Goal: Contribute content: Add original content to the website for others to see

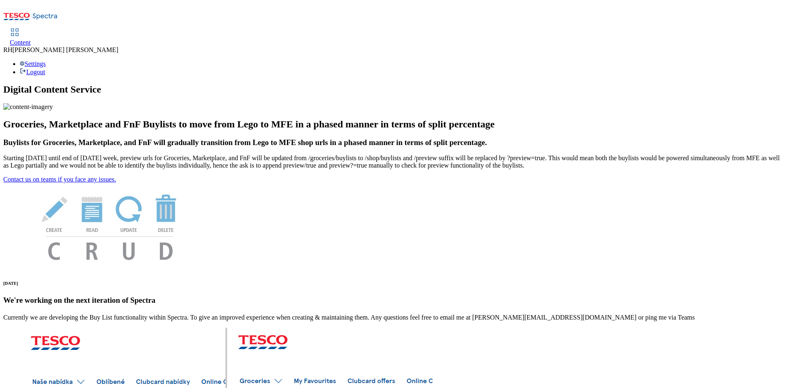
click at [31, 39] on span "Content" at bounding box center [20, 42] width 21 height 7
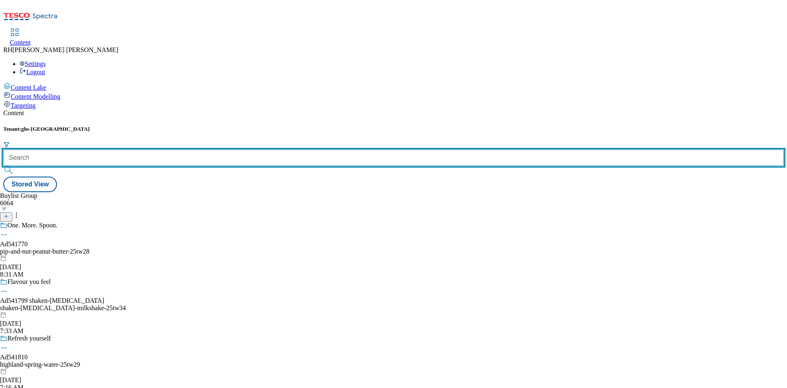
click at [184, 150] on input "text" at bounding box center [393, 158] width 780 height 16
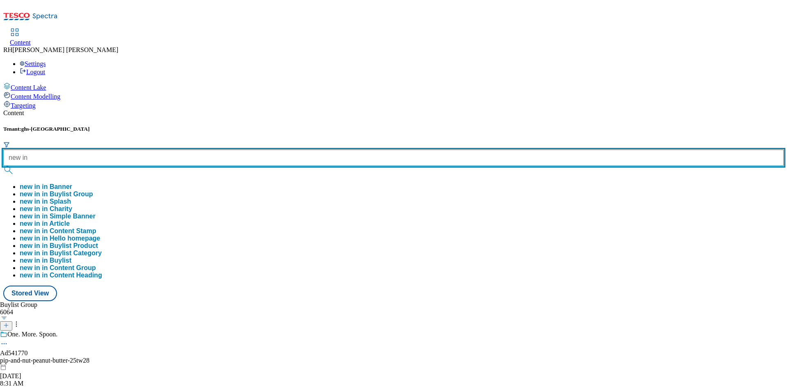
type input "new in"
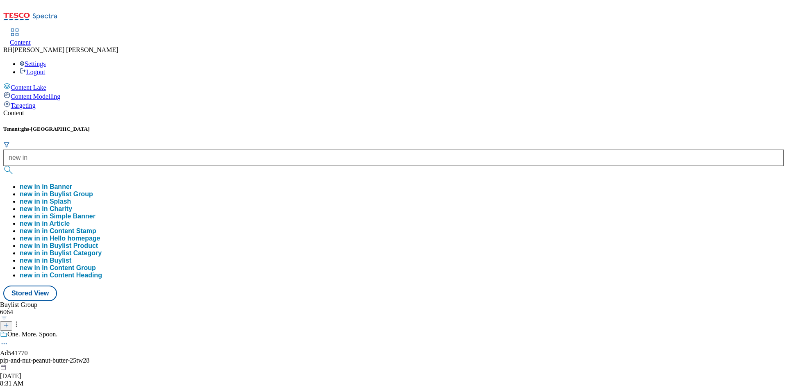
click at [93, 191] on button "new in in Buylist Group" at bounding box center [56, 194] width 73 height 7
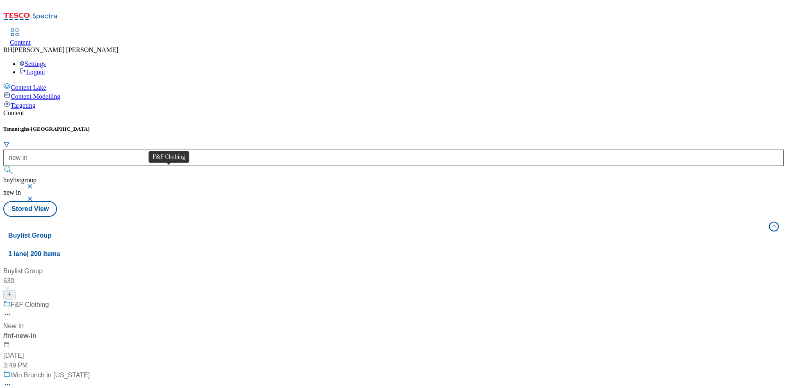
click at [49, 300] on span "F&F Clothing" at bounding box center [30, 305] width 38 height 10
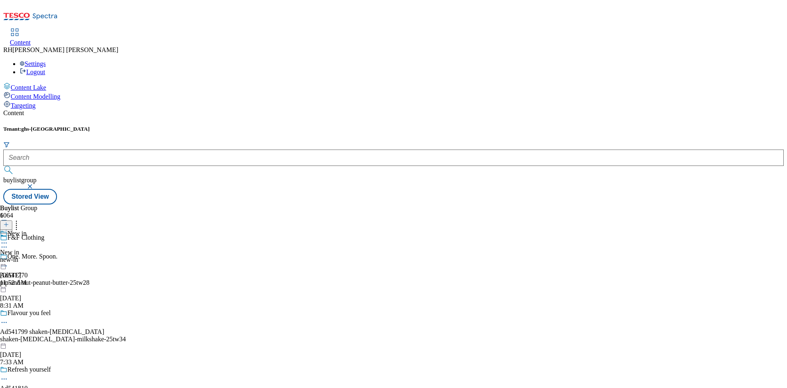
click at [27, 256] on div "new-in" at bounding box center [13, 259] width 27 height 7
click at [50, 230] on div "Women Women women [DATE] 11:54 AM" at bounding box center [25, 258] width 50 height 57
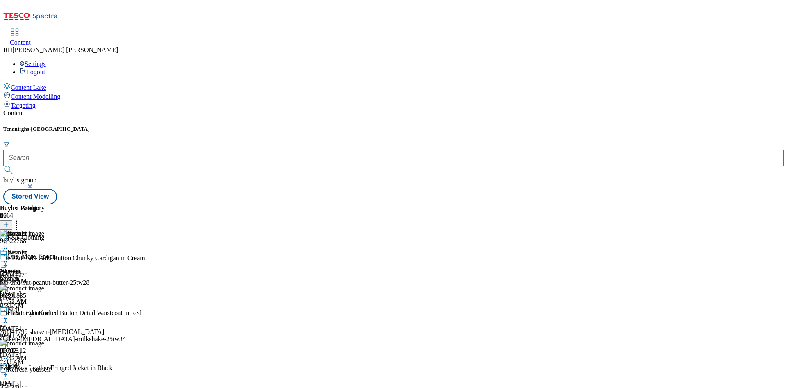
scroll to position [59, 0]
click at [8, 258] on icon at bounding box center [4, 262] width 8 height 8
click at [52, 352] on span "Un-publish" at bounding box center [38, 355] width 26 height 6
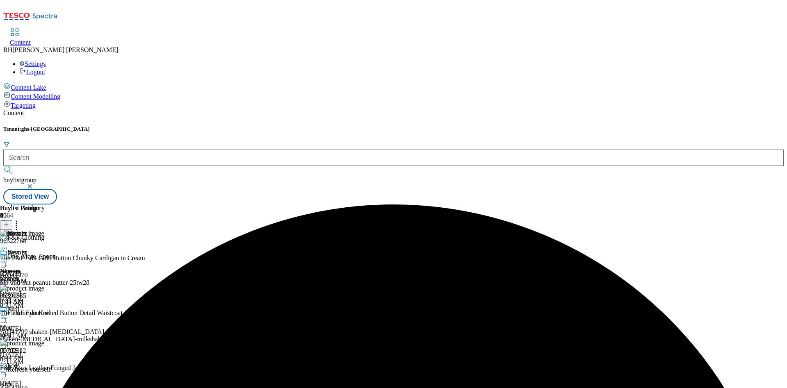
click at [8, 258] on icon at bounding box center [4, 262] width 8 height 8
click at [53, 323] on span "Un-preview" at bounding box center [38, 326] width 27 height 6
click at [20, 219] on icon at bounding box center [16, 223] width 8 height 8
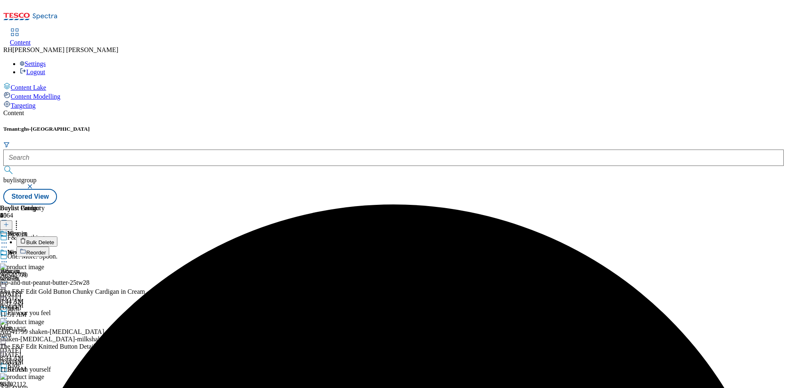
click at [54, 239] on span "Bulk Delete" at bounding box center [40, 242] width 28 height 6
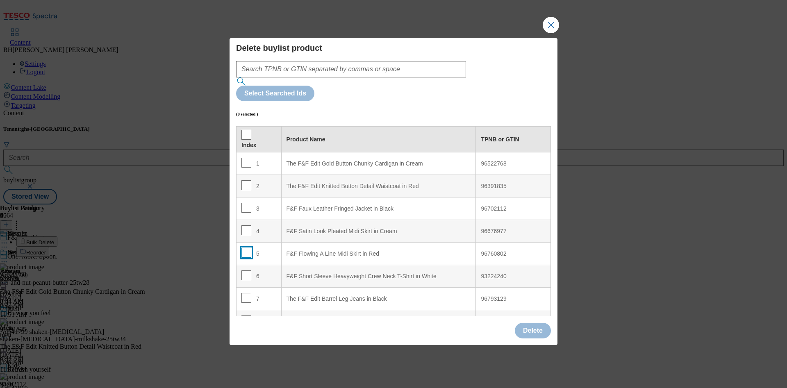
click at [245, 248] on input "Modal" at bounding box center [246, 253] width 10 height 10
checkbox input "true"
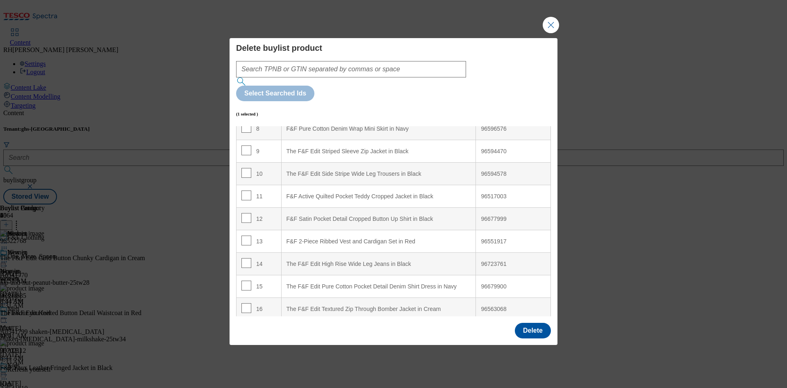
scroll to position [207, 0]
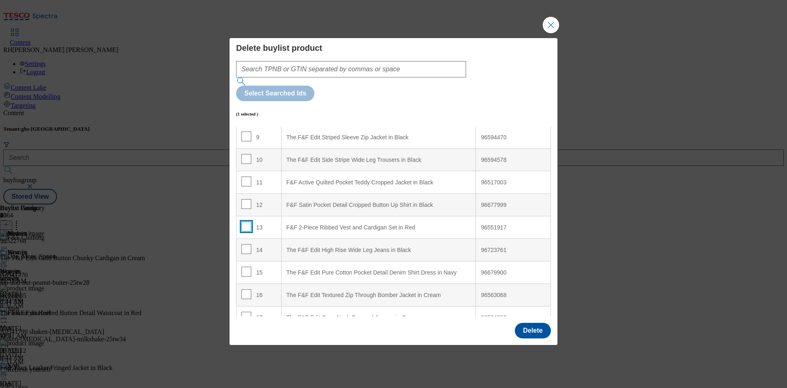
click at [245, 222] on input "Modal" at bounding box center [246, 227] width 10 height 10
checkbox input "true"
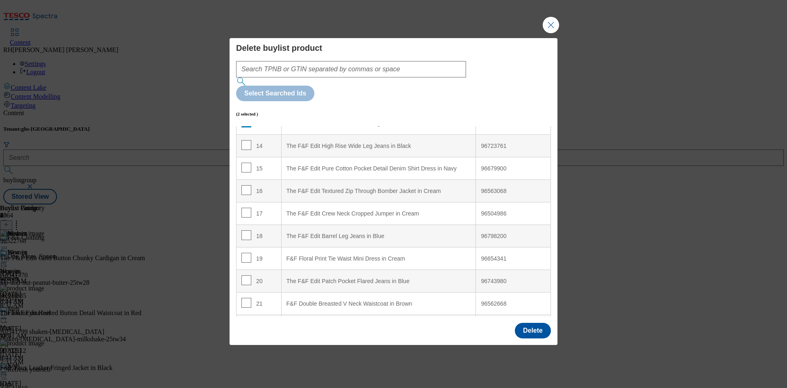
scroll to position [329, 0]
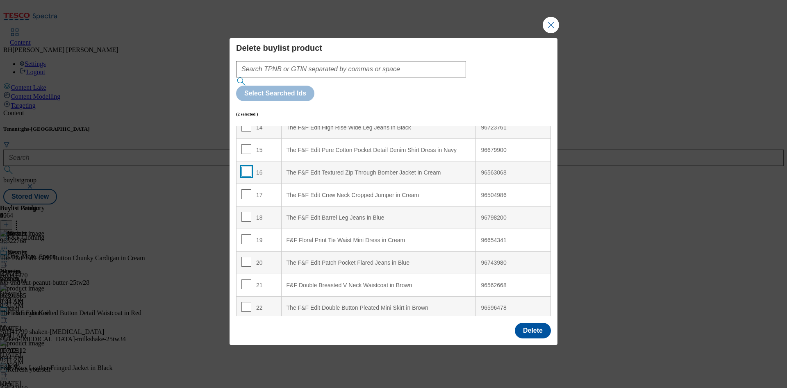
click at [243, 167] on input "Modal" at bounding box center [246, 172] width 10 height 10
checkbox input "true"
click at [244, 234] on input "Modal" at bounding box center [246, 239] width 10 height 10
checkbox input "true"
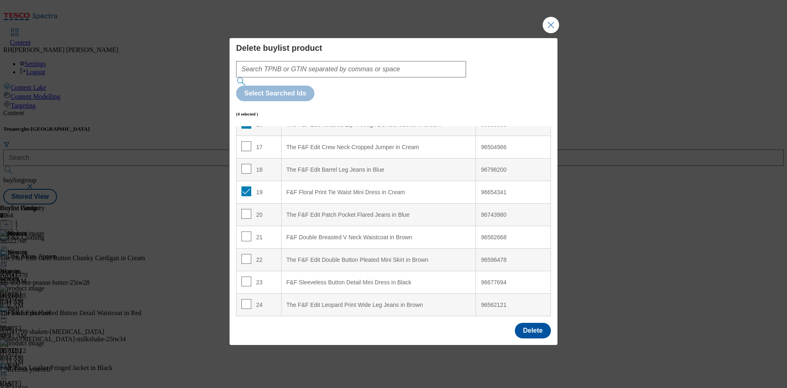
scroll to position [396, 0]
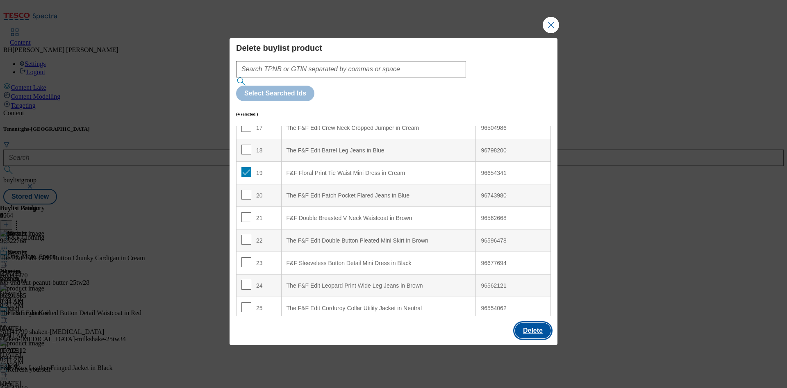
click at [532, 323] on button "Delete" at bounding box center [533, 331] width 36 height 16
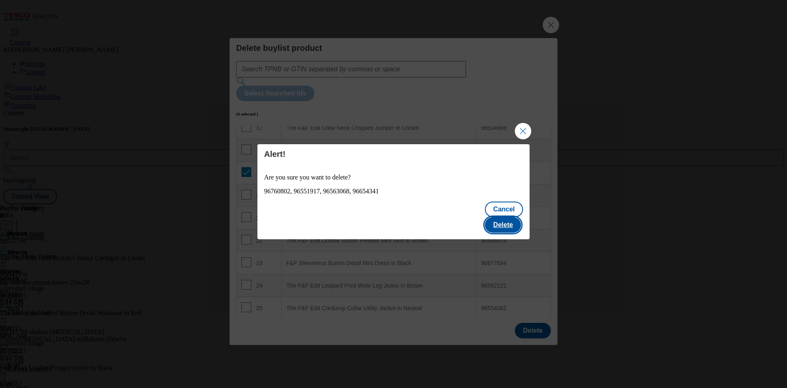
click at [508, 217] on button "Delete" at bounding box center [503, 225] width 36 height 16
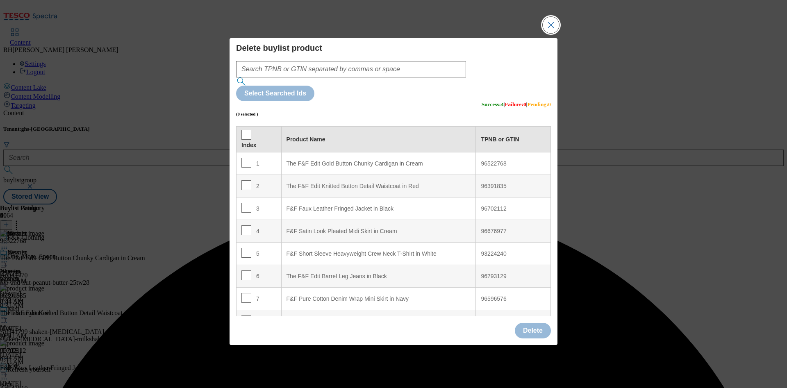
click at [555, 33] on button "Close Modal" at bounding box center [551, 25] width 16 height 16
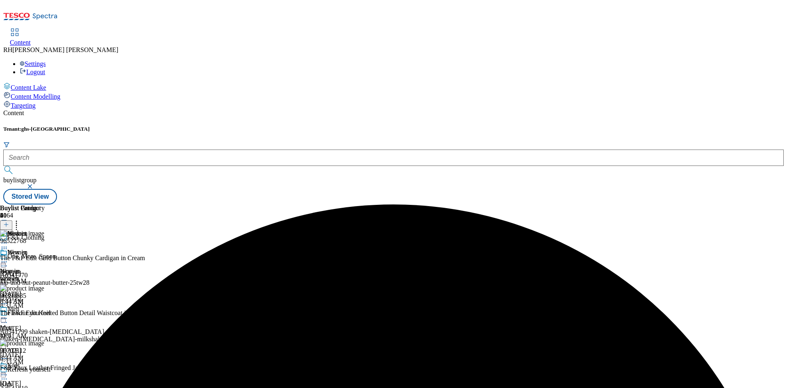
click at [9, 222] on icon at bounding box center [6, 225] width 6 height 6
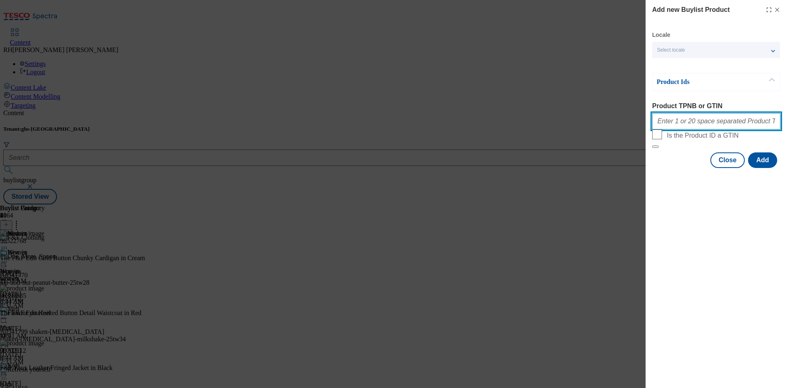
click at [708, 125] on input "Product TPNB or GTIN" at bounding box center [716, 121] width 128 height 16
paste input "96548179"
type input "96548179"
click at [762, 168] on button "Add" at bounding box center [762, 160] width 29 height 16
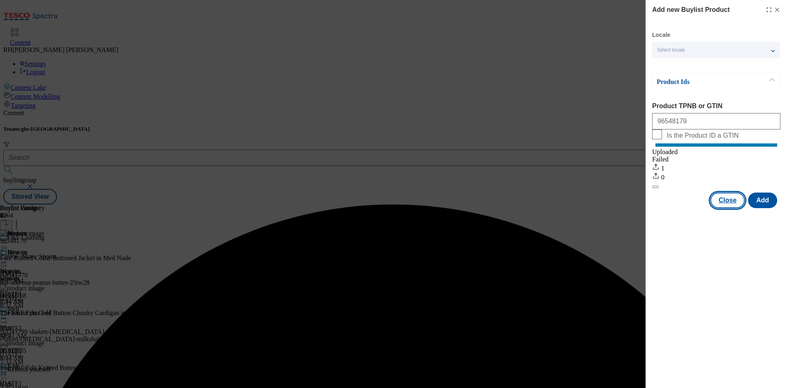
click at [734, 207] on button "Close" at bounding box center [727, 201] width 34 height 16
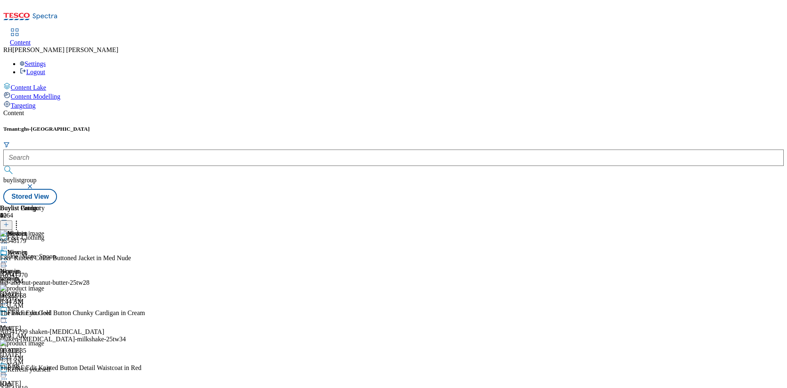
click at [9, 222] on icon at bounding box center [6, 225] width 6 height 6
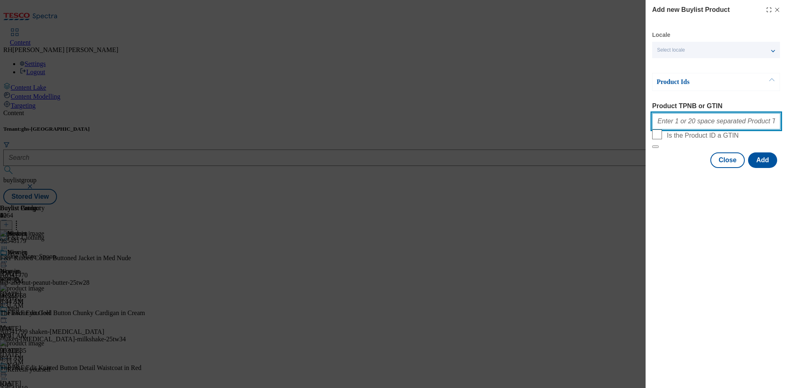
click at [705, 118] on input "Product TPNB or GTIN" at bounding box center [716, 121] width 128 height 16
paste input "96653130"
click at [766, 168] on button "Add" at bounding box center [762, 160] width 29 height 16
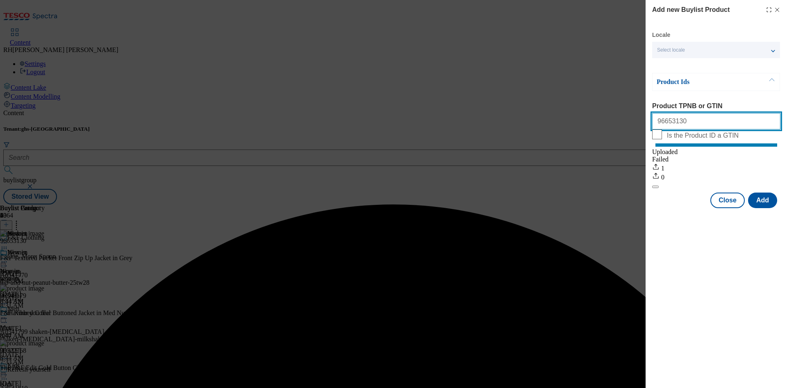
click at [689, 119] on input "96653130" at bounding box center [716, 121] width 128 height 16
drag, startPoint x: 689, startPoint y: 119, endPoint x: 524, endPoint y: 118, distance: 164.4
click at [524, 118] on div "Add new Buylist Product Locale Select locale English Welsh Product Ids Product …" at bounding box center [393, 194] width 787 height 388
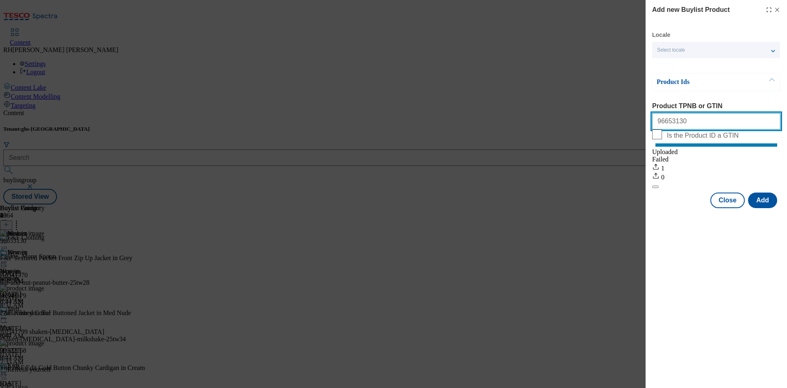
paste input "83396"
click at [765, 208] on button "Add" at bounding box center [762, 201] width 29 height 16
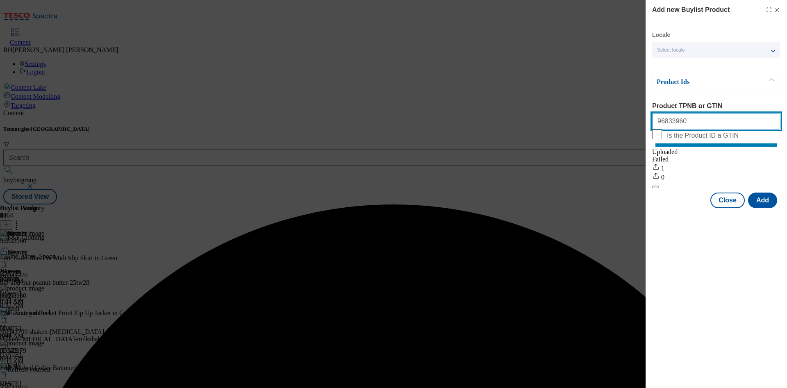
drag, startPoint x: 693, startPoint y: 132, endPoint x: 519, endPoint y: 96, distance: 177.6
click at [519, 96] on div "Add new Buylist Product Locale Select locale English Welsh Product Ids Product …" at bounding box center [393, 194] width 787 height 388
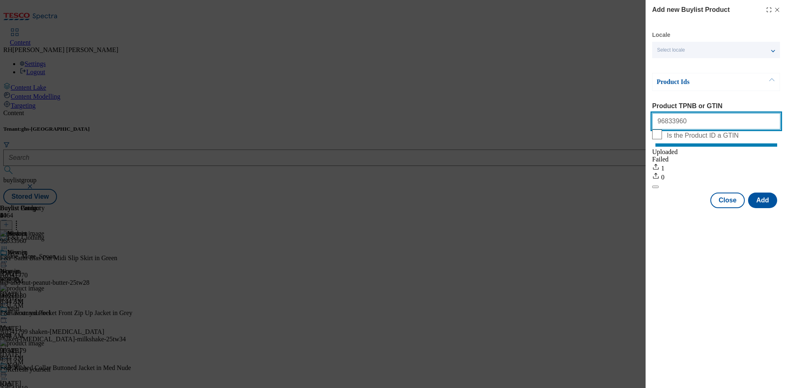
paste input "7335"
type input "96733560"
click at [769, 208] on button "Add" at bounding box center [762, 201] width 29 height 16
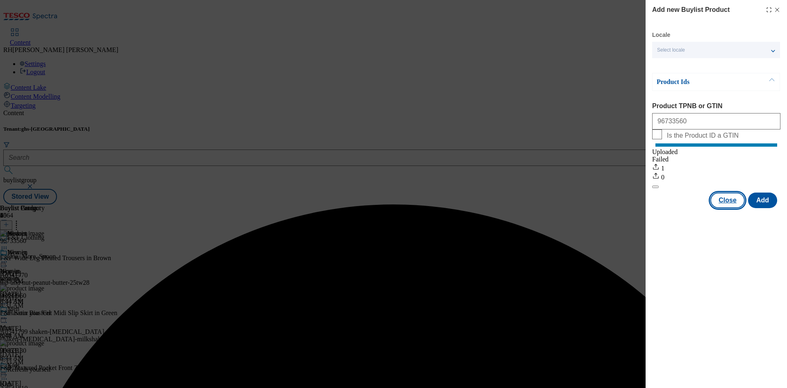
click at [727, 208] on button "Close" at bounding box center [727, 201] width 34 height 16
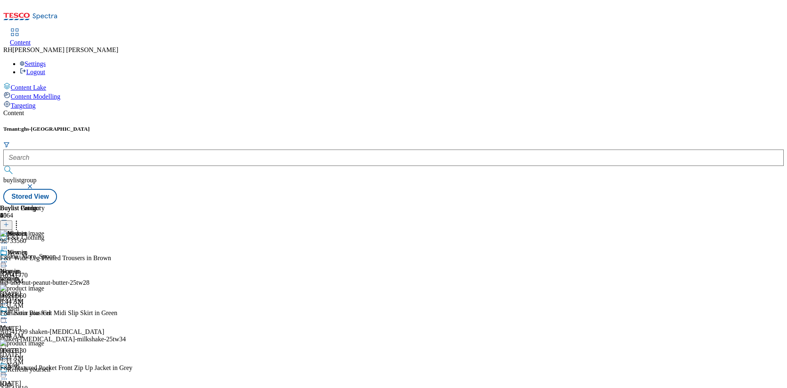
click at [8, 258] on icon at bounding box center [4, 262] width 8 height 8
click at [35, 276] on span "Edit" at bounding box center [29, 279] width 9 height 6
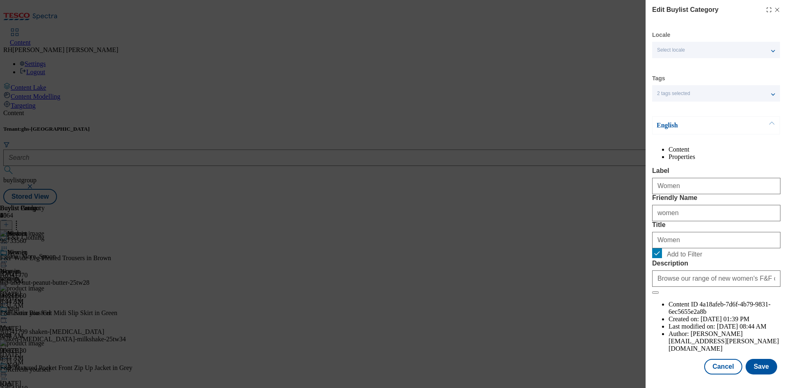
scroll to position [25, 0]
click at [755, 359] on button "Save" at bounding box center [762, 367] width 32 height 16
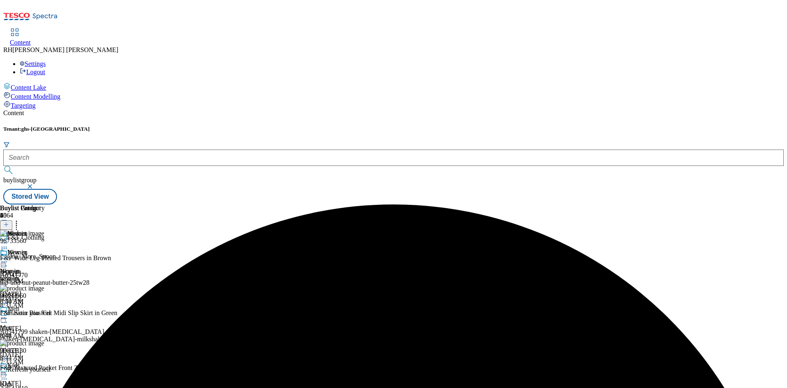
click at [8, 258] on icon at bounding box center [4, 262] width 8 height 8
click at [45, 314] on span "Preview" at bounding box center [34, 317] width 19 height 6
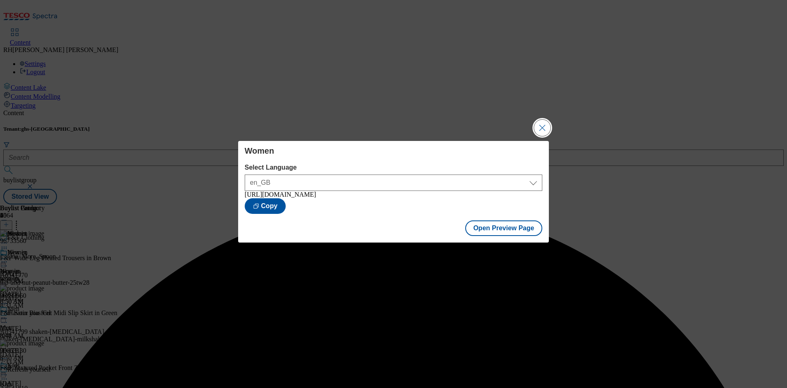
click at [545, 120] on button "Close Modal" at bounding box center [542, 128] width 16 height 16
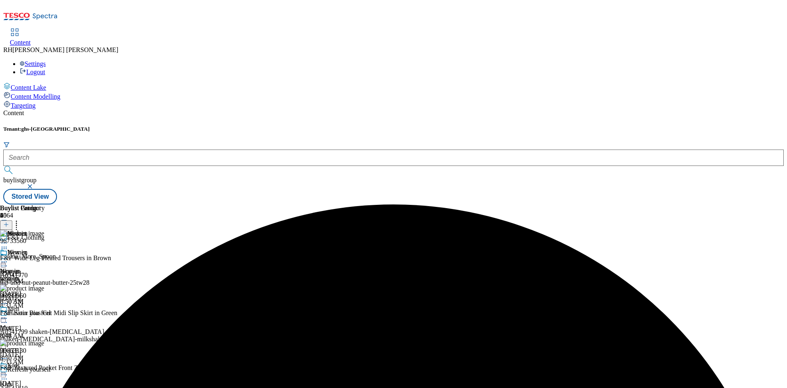
click at [8, 258] on icon at bounding box center [4, 262] width 8 height 8
click at [43, 342] on span "Publish" at bounding box center [34, 345] width 18 height 6
click at [12, 221] on button at bounding box center [6, 225] width 12 height 9
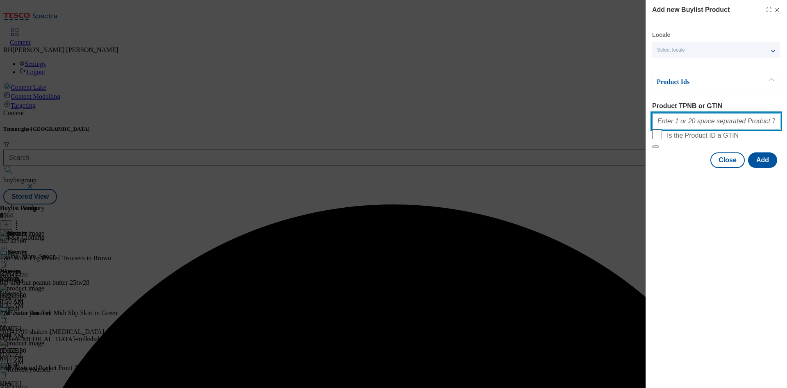
click at [703, 121] on input "Product TPNB or GTIN" at bounding box center [716, 121] width 128 height 16
paste input "96860661"
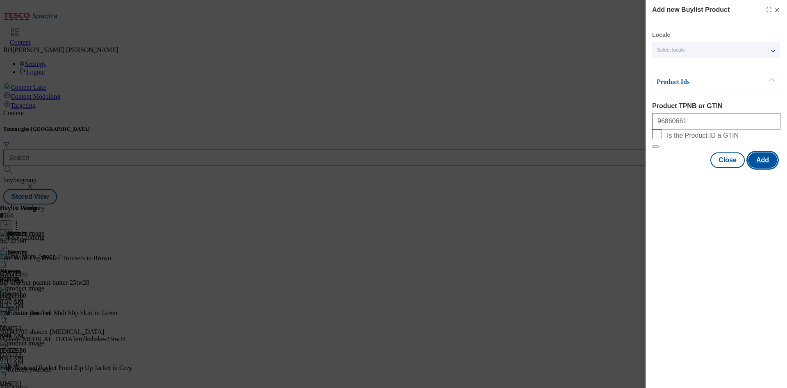
click at [764, 168] on button "Add" at bounding box center [762, 160] width 29 height 16
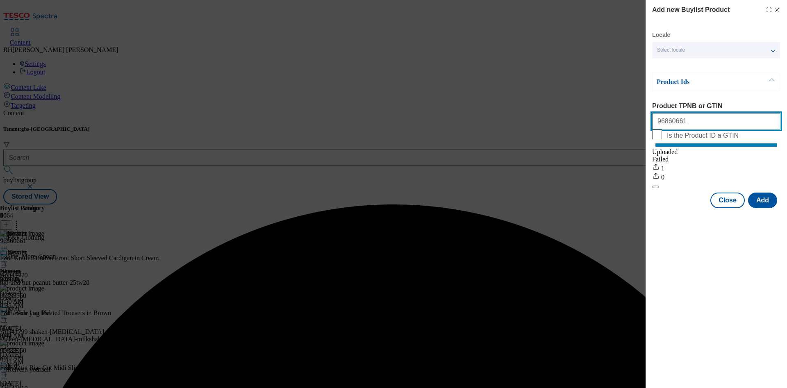
drag, startPoint x: 694, startPoint y: 123, endPoint x: 539, endPoint y: 121, distance: 155.4
click at [539, 121] on div "Add new Buylist Product Locale Select locale English Welsh Product Ids Product …" at bounding box center [393, 194] width 787 height 388
paste input "594025"
click at [764, 208] on button "Add" at bounding box center [762, 201] width 29 height 16
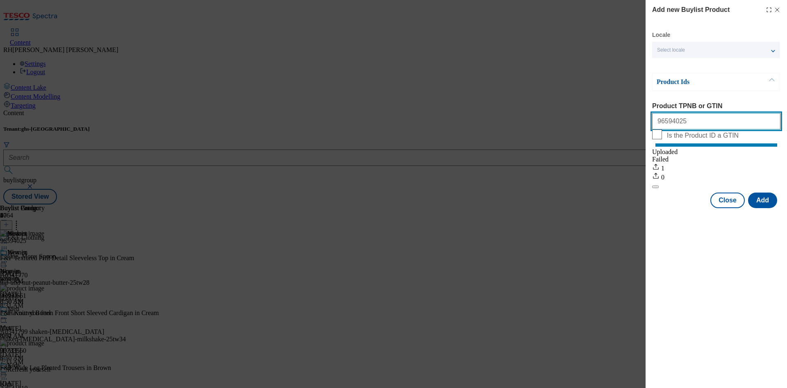
drag, startPoint x: 700, startPoint y: 125, endPoint x: 467, endPoint y: 102, distance: 234.3
click at [467, 102] on div "Add new Buylist Product Locale Select locale English Welsh Product Ids Product …" at bounding box center [393, 194] width 787 height 388
paste input "849059"
click at [773, 208] on button "Add" at bounding box center [762, 201] width 29 height 16
drag, startPoint x: 679, startPoint y: 130, endPoint x: 607, endPoint y: 124, distance: 72.3
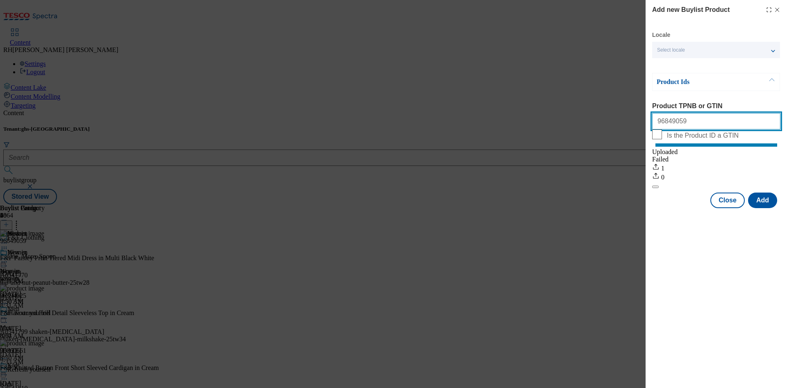
click at [607, 124] on div "Add new Buylist Product Locale Select locale English Welsh Product Ids Product …" at bounding box center [393, 194] width 787 height 388
paste input "54990"
click at [764, 208] on button "Add" at bounding box center [762, 201] width 29 height 16
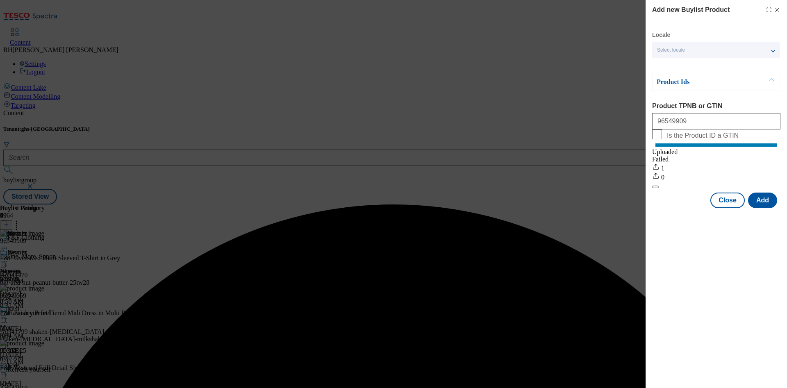
click at [707, 130] on div "96549909" at bounding box center [716, 120] width 128 height 20
drag, startPoint x: 708, startPoint y: 128, endPoint x: 578, endPoint y: 122, distance: 130.5
click at [578, 122] on div "Add new Buylist Product Locale Select locale English Welsh Product Ids Product …" at bounding box center [393, 194] width 787 height 388
paste input "780968"
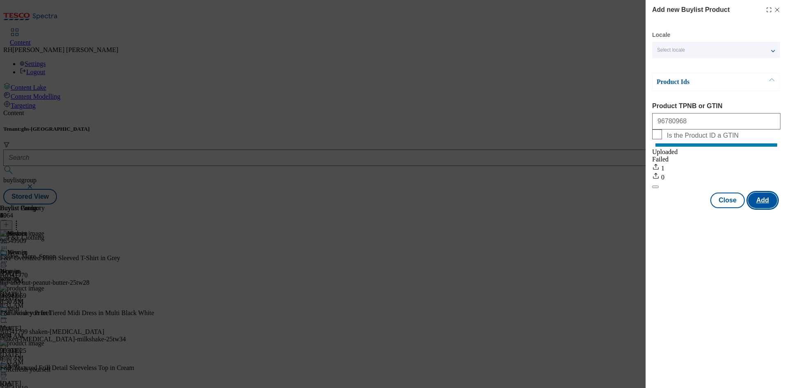
click at [761, 205] on button "Add" at bounding box center [762, 201] width 29 height 16
drag, startPoint x: 702, startPoint y: 118, endPoint x: 516, endPoint y: 108, distance: 185.9
click at [516, 108] on div "Add new Buylist Product Locale Select locale English Welsh Product Ids Product …" at bounding box center [393, 194] width 787 height 388
paste input "607749"
type input "96607749"
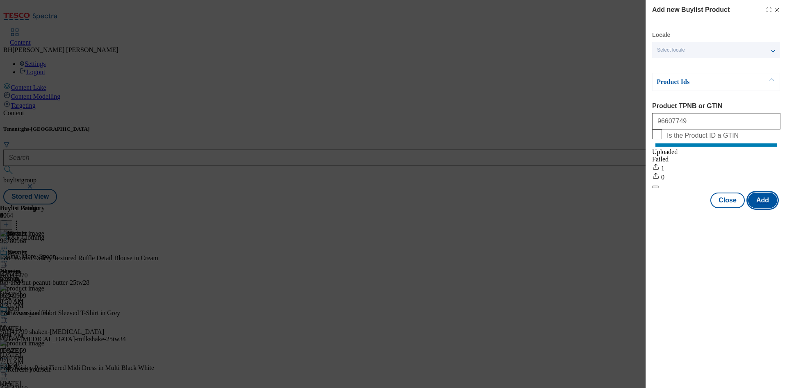
click at [760, 208] on button "Add" at bounding box center [762, 201] width 29 height 16
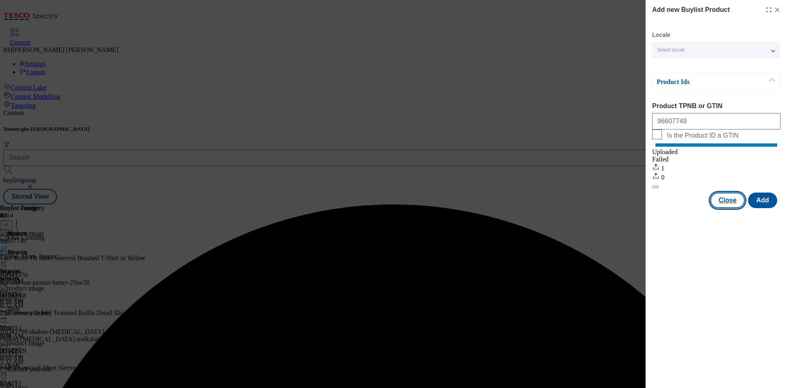
click at [734, 205] on button "Close" at bounding box center [727, 201] width 34 height 16
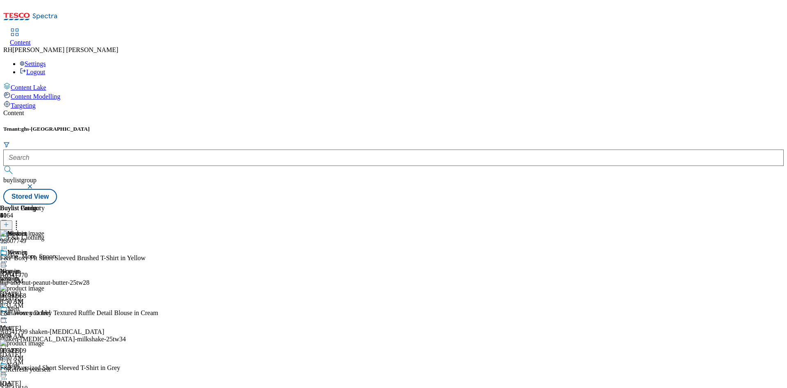
click at [20, 219] on icon at bounding box center [16, 223] width 8 height 8
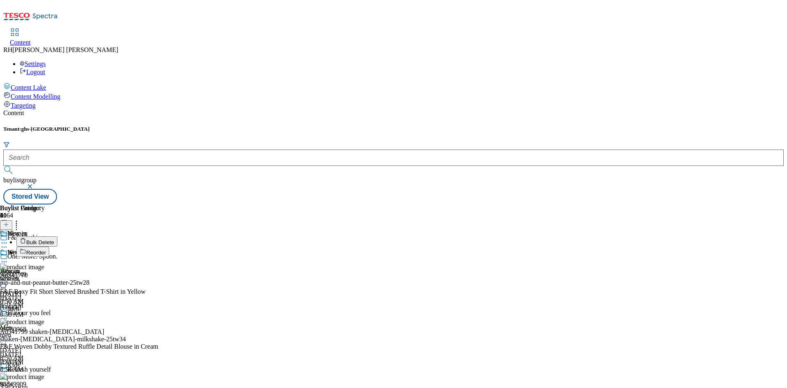
click at [159, 247] on li "Reorder" at bounding box center [87, 252] width 143 height 10
click at [49, 247] on button "Reorder" at bounding box center [32, 252] width 33 height 10
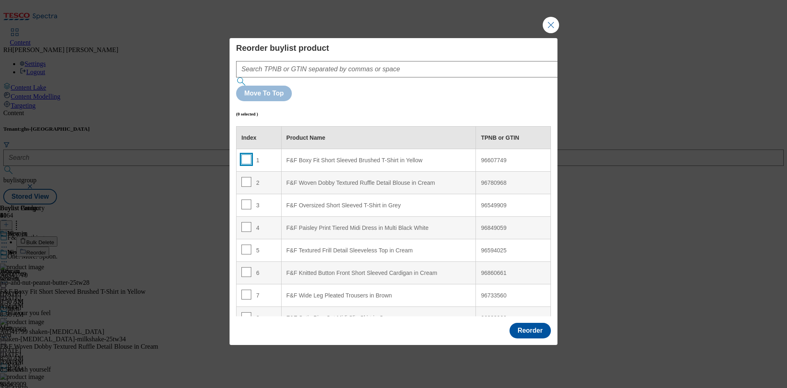
click at [246, 155] on input "Modal" at bounding box center [246, 160] width 10 height 10
checkbox input "true"
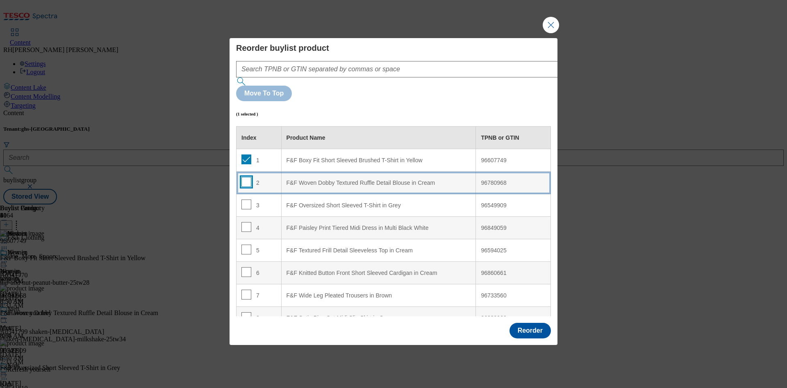
click at [245, 177] on input "Modal" at bounding box center [246, 182] width 10 height 10
checkbox input "true"
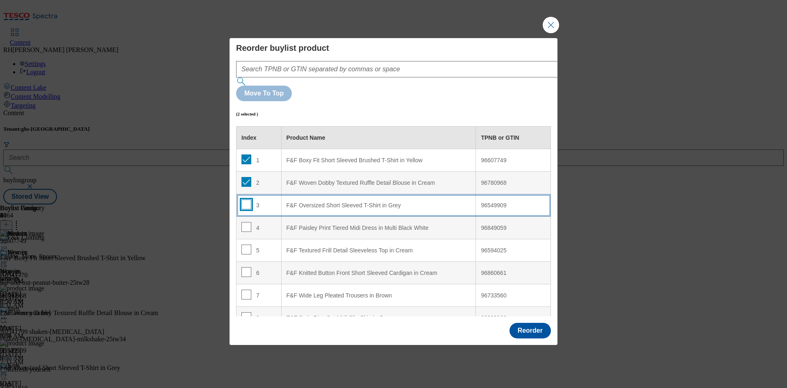
click at [244, 200] on input "Modal" at bounding box center [246, 205] width 10 height 10
checkbox input "true"
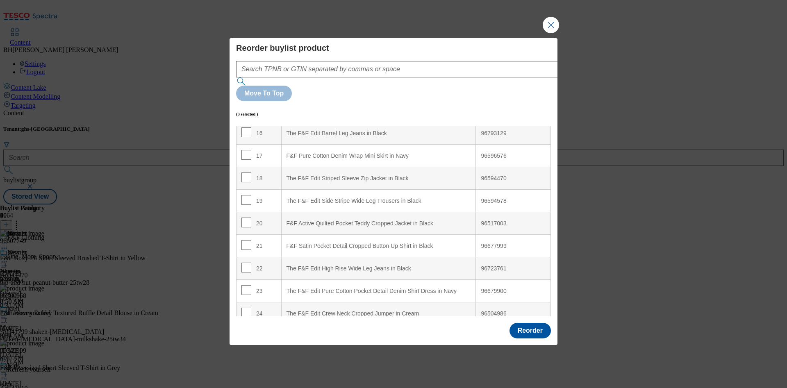
scroll to position [376, 0]
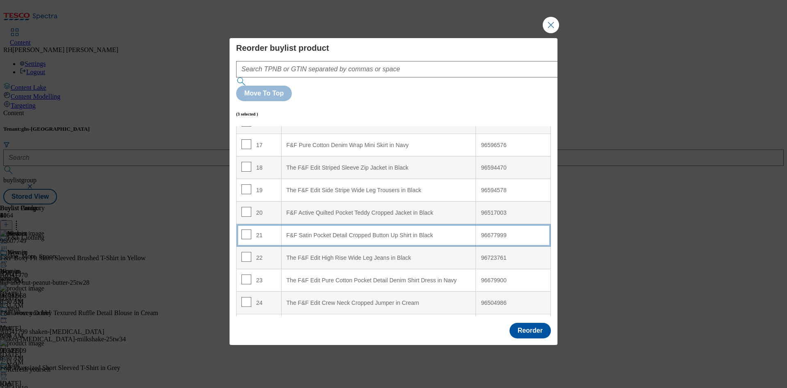
click at [410, 232] on div "F&F Satin Pocket Detail Cropped Button Up Shirt in Black" at bounding box center [379, 235] width 184 height 7
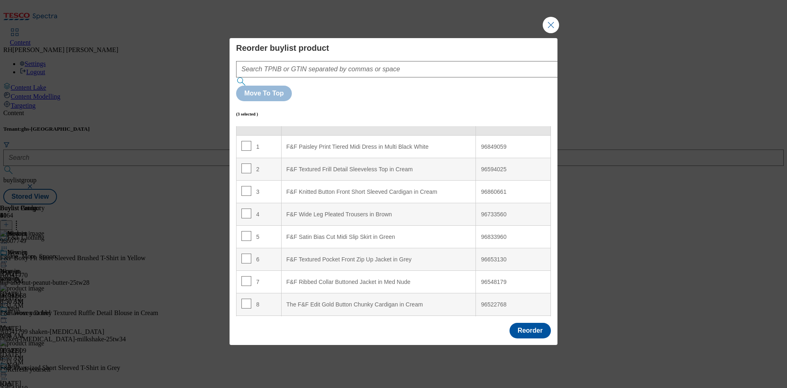
scroll to position [0, 0]
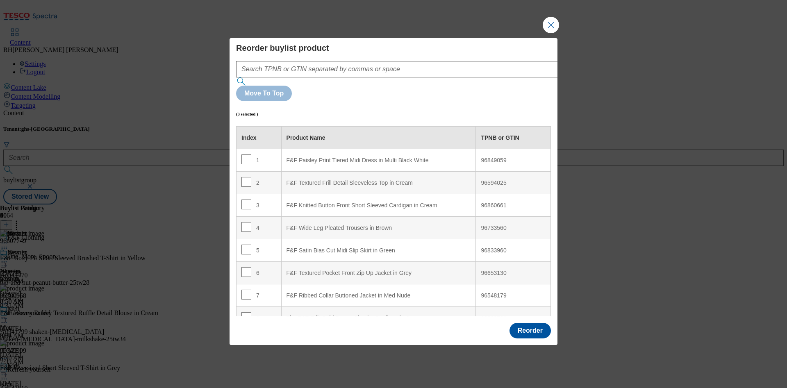
drag, startPoint x: 551, startPoint y: 134, endPoint x: 546, endPoint y: 161, distance: 28.4
click at [546, 161] on div "Reorder buylist product Move To Top (3 selected ) Index Product Name TPNB or GT…" at bounding box center [394, 178] width 328 height 280
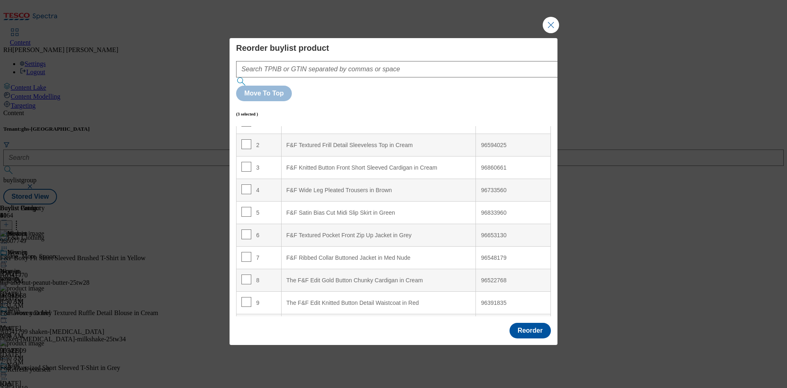
scroll to position [27, 0]
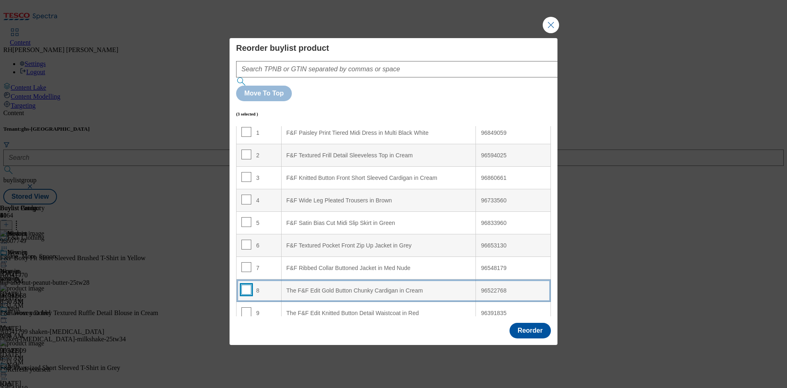
click at [245, 285] on input "Modal" at bounding box center [246, 290] width 10 height 10
checkbox input "true"
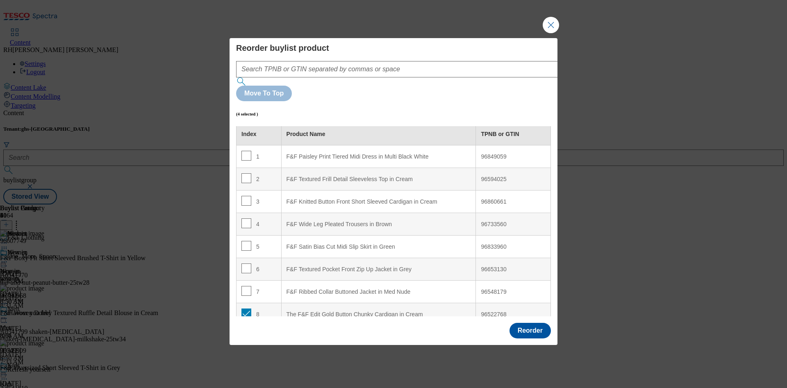
scroll to position [0, 0]
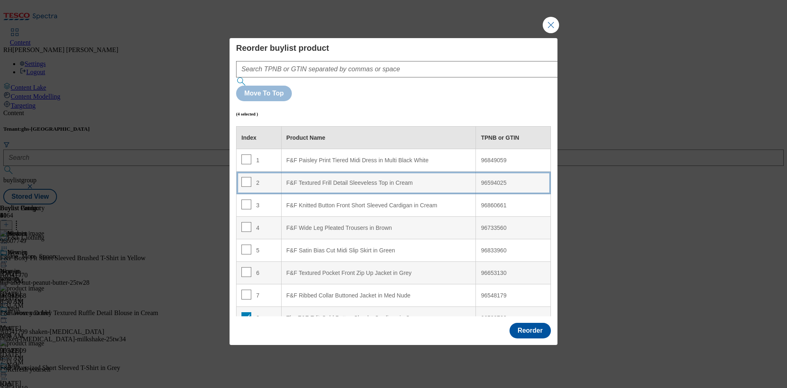
click at [426, 180] on div "F&F Textured Frill Detail Sleeveless Top in Cream" at bounding box center [379, 183] width 184 height 7
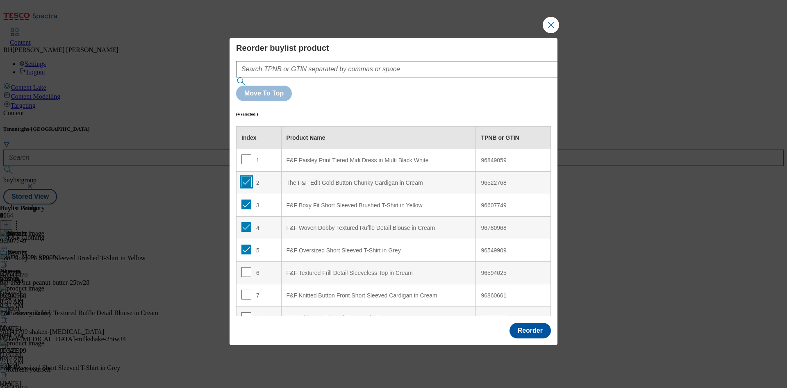
click at [247, 177] on input "Modal" at bounding box center [246, 182] width 10 height 10
checkbox input "false"
click at [242, 200] on input "Modal" at bounding box center [246, 205] width 10 height 10
checkbox input "false"
click at [242, 222] on input "Modal" at bounding box center [246, 227] width 10 height 10
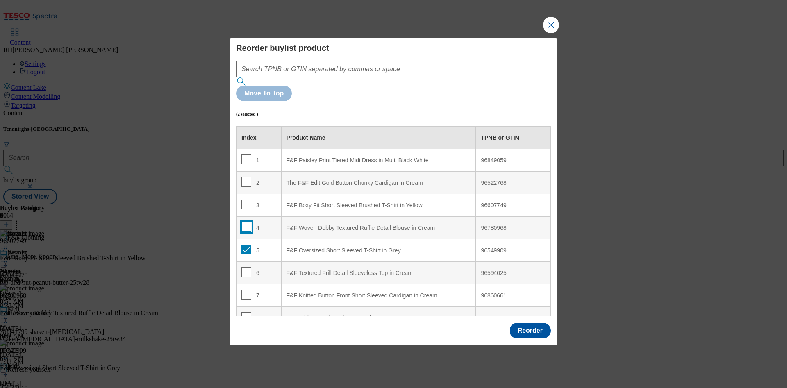
checkbox input "false"
click at [243, 245] on input "Modal" at bounding box center [246, 250] width 10 height 10
checkbox input "false"
click at [247, 200] on input "Modal" at bounding box center [246, 205] width 10 height 10
checkbox input "true"
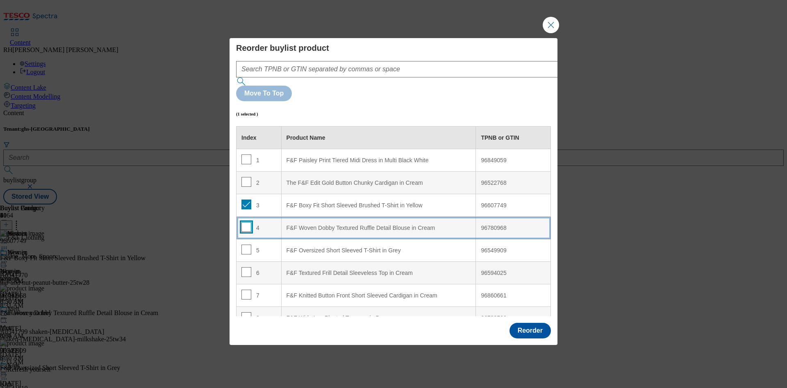
click at [246, 222] on input "Modal" at bounding box center [246, 227] width 10 height 10
checkbox input "true"
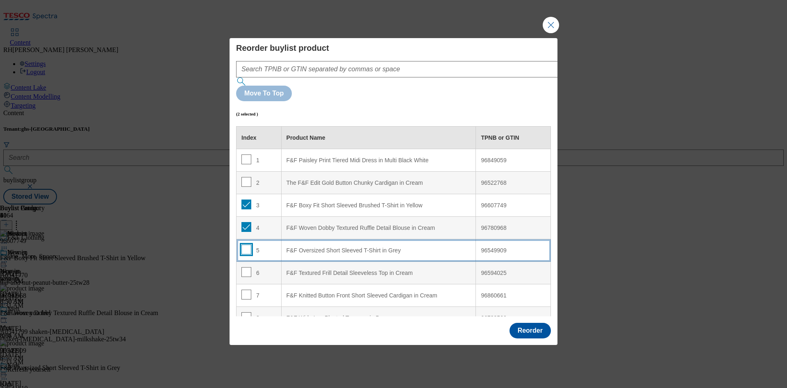
click at [246, 245] on input "Modal" at bounding box center [246, 250] width 10 height 10
checkbox input "true"
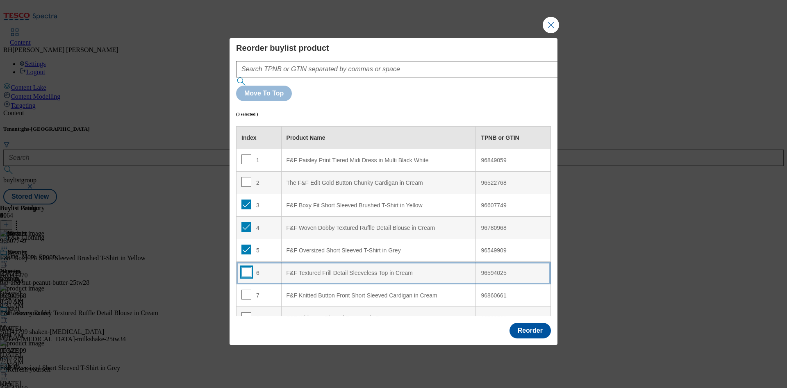
click at [246, 267] on input "Modal" at bounding box center [246, 272] width 10 height 10
checkbox input "true"
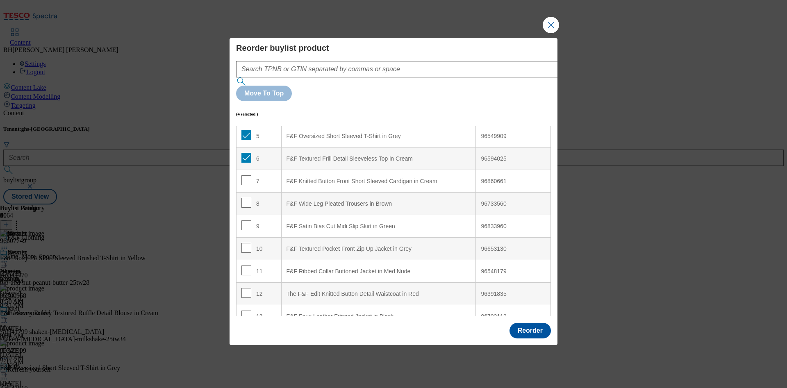
scroll to position [123, 0]
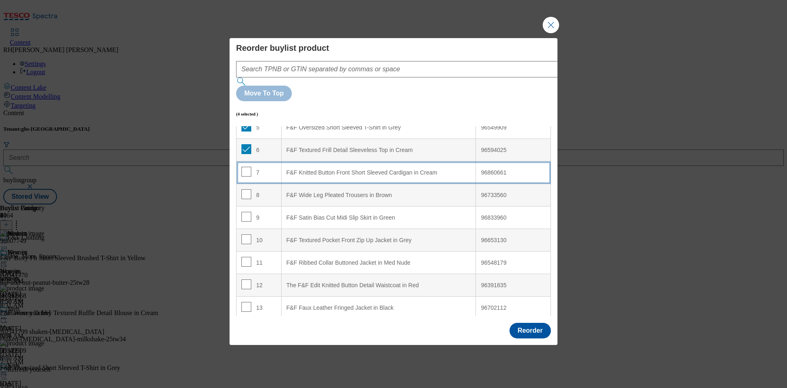
click at [245, 161] on td "7" at bounding box center [259, 172] width 45 height 23
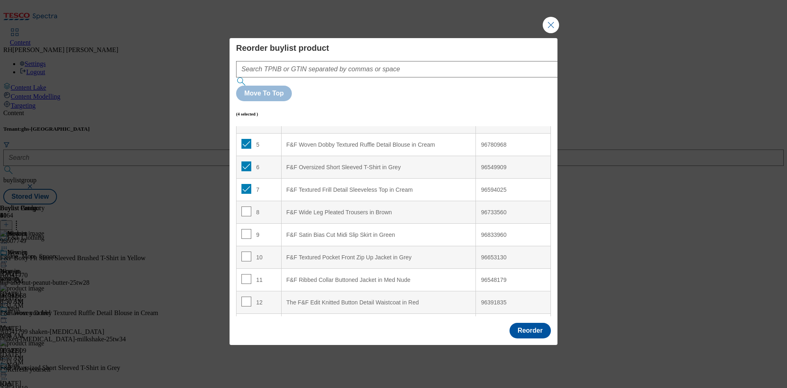
scroll to position [143, 0]
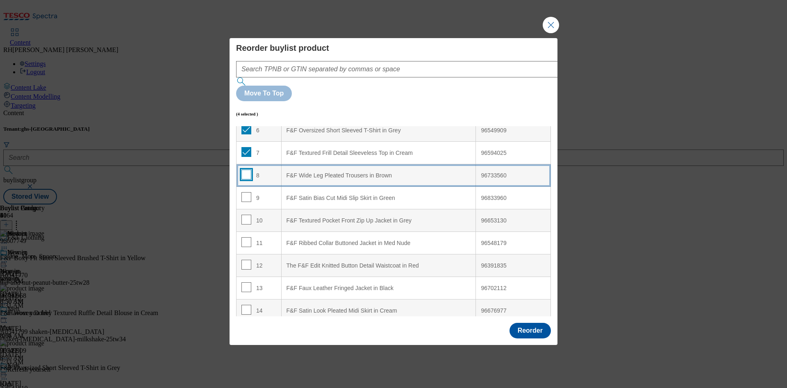
click at [244, 170] on input "Modal" at bounding box center [246, 175] width 10 height 10
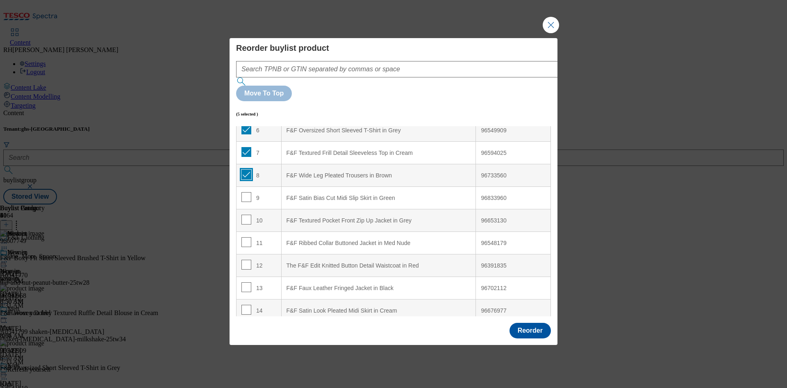
click at [246, 170] on input "Modal" at bounding box center [246, 175] width 10 height 10
checkbox input "false"
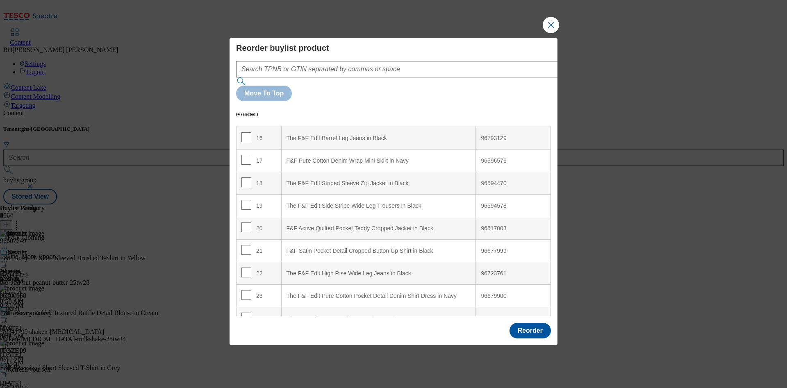
scroll to position [364, 0]
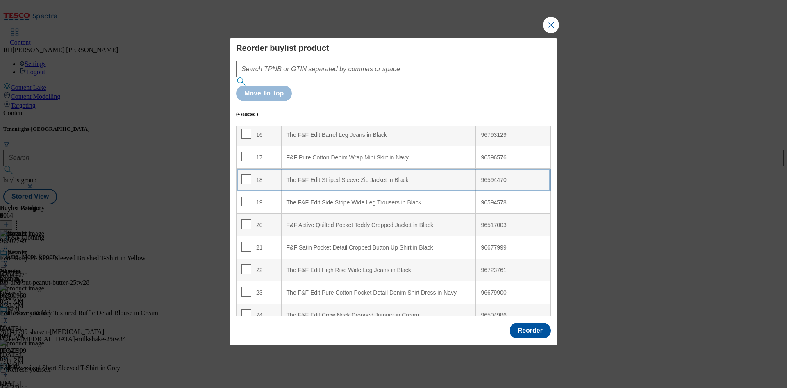
click at [393, 177] on div "The F&F Edit Striped Sleeve Zip Jacket in Black" at bounding box center [379, 180] width 184 height 7
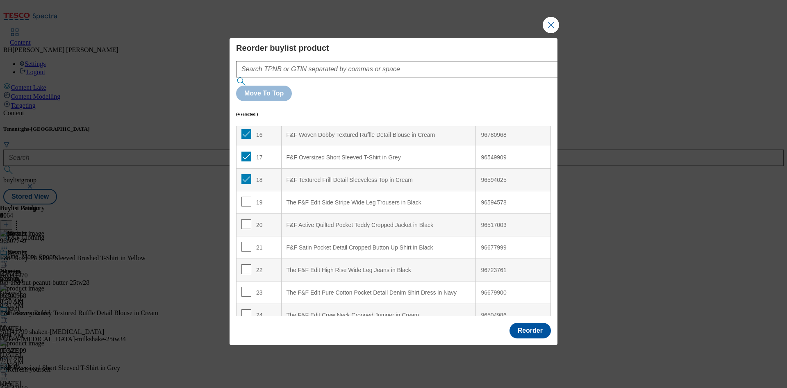
scroll to position [273, 0]
click at [243, 197] on input "Modal" at bounding box center [246, 202] width 10 height 10
checkbox input "false"
click at [244, 219] on input "Modal" at bounding box center [246, 224] width 10 height 10
checkbox input "false"
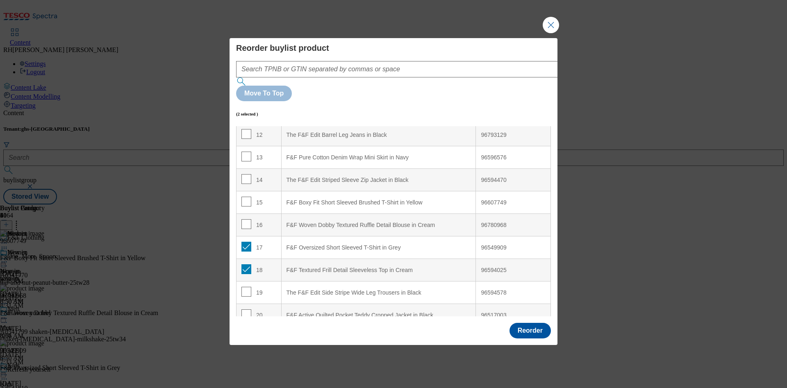
click at [246, 237] on td "17" at bounding box center [259, 248] width 45 height 23
click at [245, 242] on input "Modal" at bounding box center [246, 247] width 10 height 10
checkbox input "false"
click at [246, 259] on td "18" at bounding box center [259, 270] width 45 height 23
click at [245, 264] on input "Modal" at bounding box center [246, 269] width 10 height 10
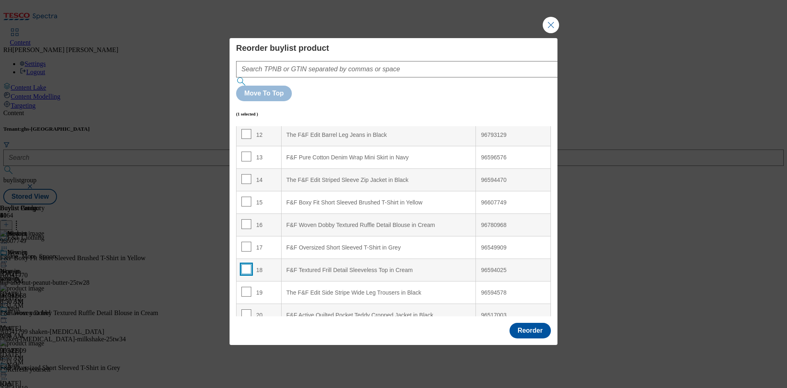
checkbox input "false"
click at [245, 287] on input "Modal" at bounding box center [246, 292] width 10 height 10
checkbox input "true"
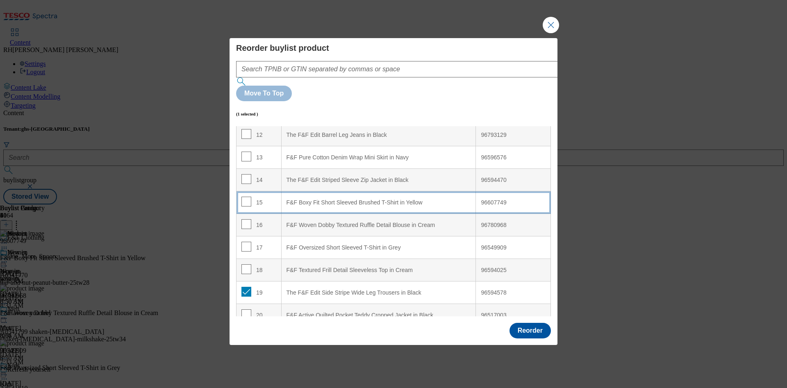
click at [410, 199] on div "F&F Boxy Fit Short Sleeved Brushed T-Shirt in Yellow" at bounding box center [379, 202] width 184 height 7
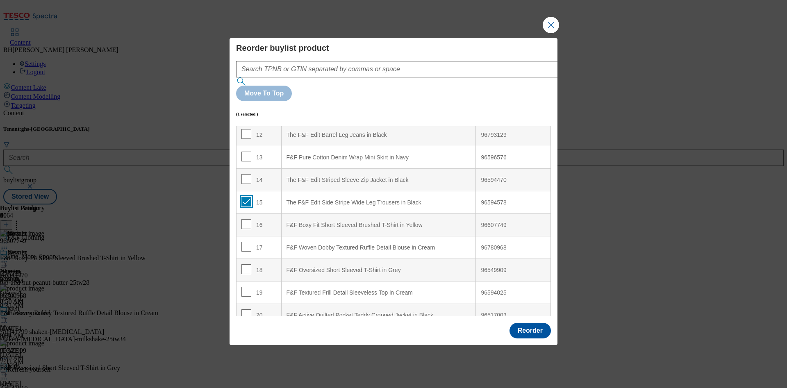
click at [243, 197] on input "Modal" at bounding box center [246, 202] width 10 height 10
checkbox input "false"
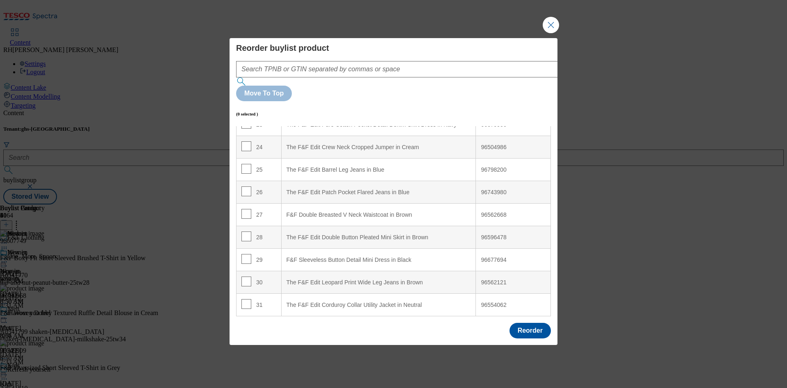
scroll to position [0, 0]
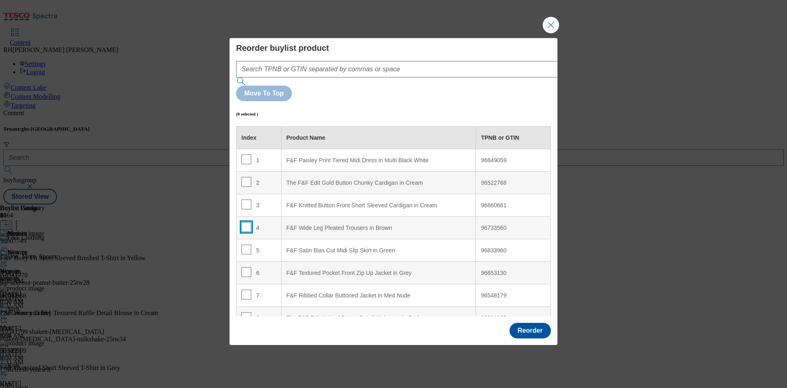
click at [246, 222] on input "Modal" at bounding box center [246, 227] width 10 height 10
checkbox input "true"
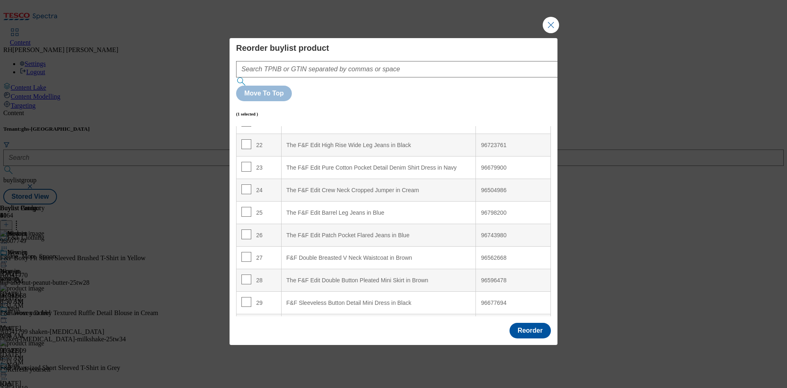
scroll to position [492, 0]
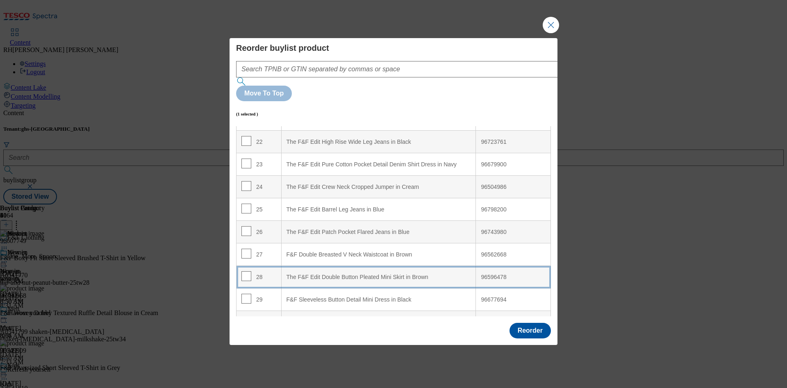
click at [410, 274] on div "The F&F Edit Double Button Pleated Mini Skirt in Brown" at bounding box center [379, 277] width 184 height 7
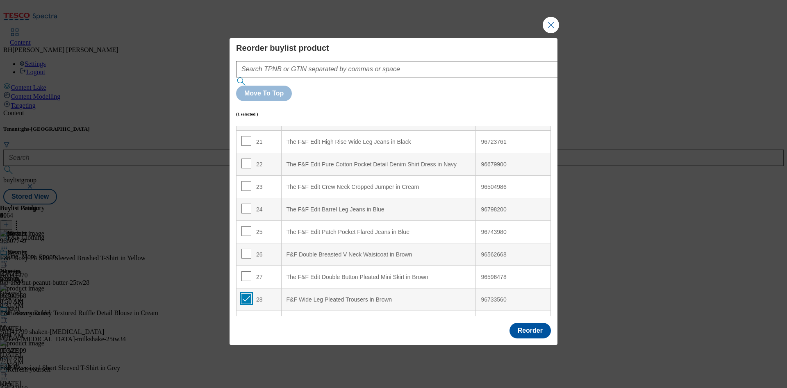
click at [243, 294] on input "Modal" at bounding box center [246, 299] width 10 height 10
checkbox input "true"
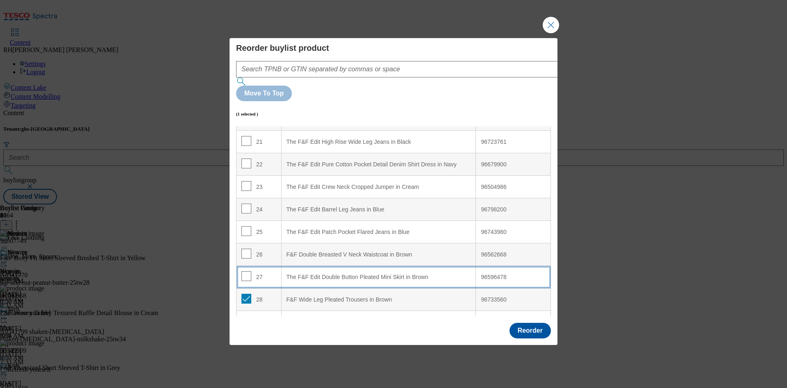
click at [308, 274] on div "The F&F Edit Double Button Pleated Mini Skirt in Brown" at bounding box center [379, 277] width 184 height 7
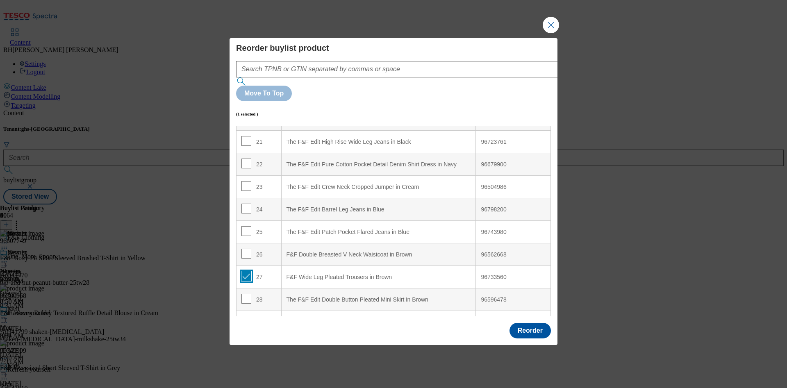
click at [245, 271] on input "Modal" at bounding box center [246, 276] width 10 height 10
checkbox input "false"
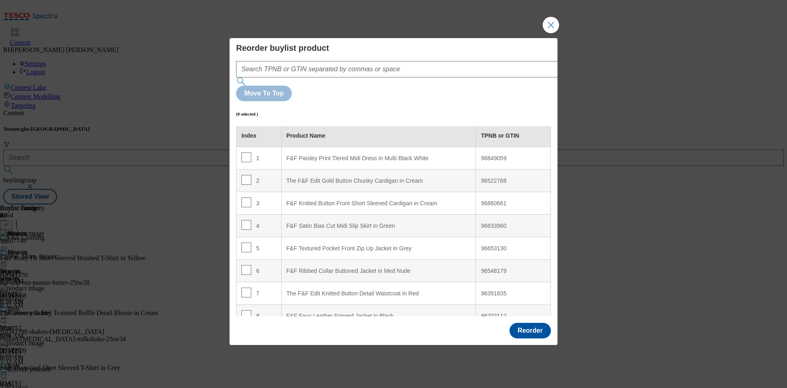
scroll to position [0, 0]
click at [246, 245] on input "Modal" at bounding box center [246, 250] width 10 height 10
checkbox input "true"
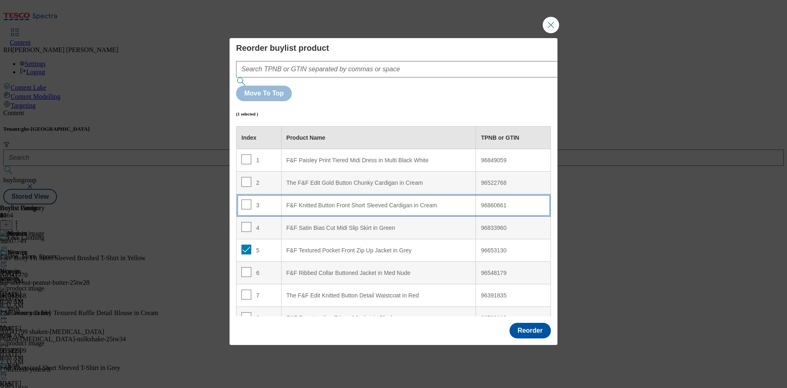
click at [417, 202] on div "F&F Knitted Button Front Short Sleeved Cardigan in Cream" at bounding box center [379, 205] width 184 height 7
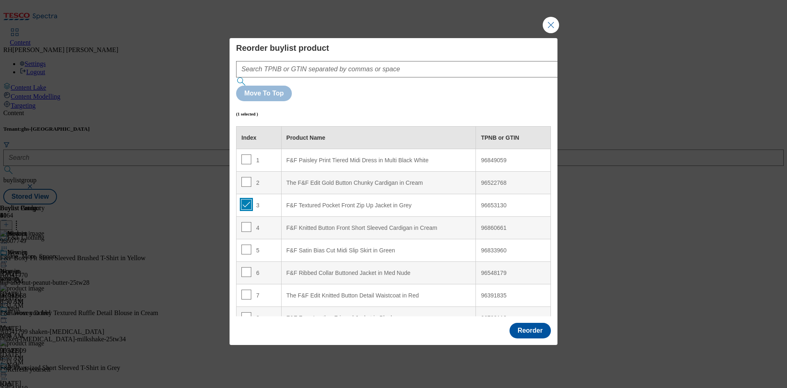
click at [244, 200] on input "Modal" at bounding box center [246, 205] width 10 height 10
checkbox input "false"
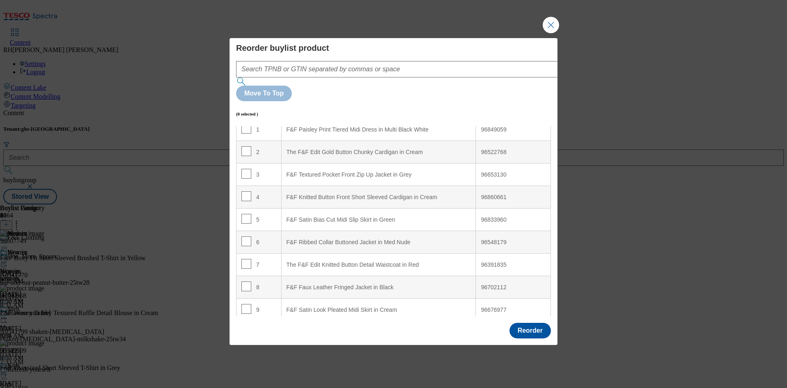
scroll to position [27, 0]
click at [246, 262] on input "Modal" at bounding box center [246, 267] width 10 height 10
checkbox input "true"
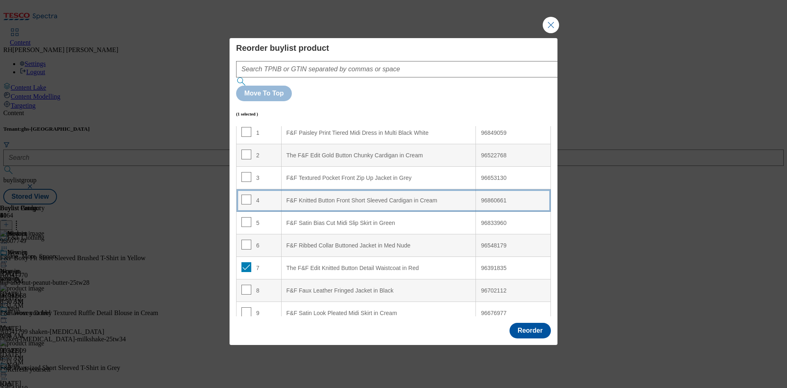
click at [384, 197] on div "F&F Knitted Button Front Short Sleeved Cardigan in Cream" at bounding box center [379, 200] width 184 height 7
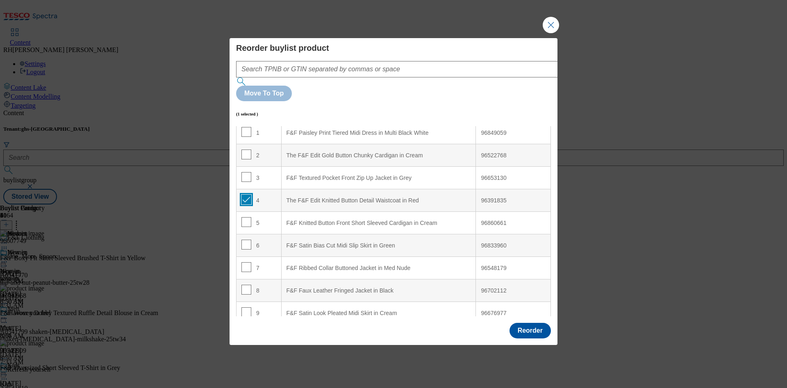
click at [245, 195] on input "Modal" at bounding box center [246, 200] width 10 height 10
checkbox input "false"
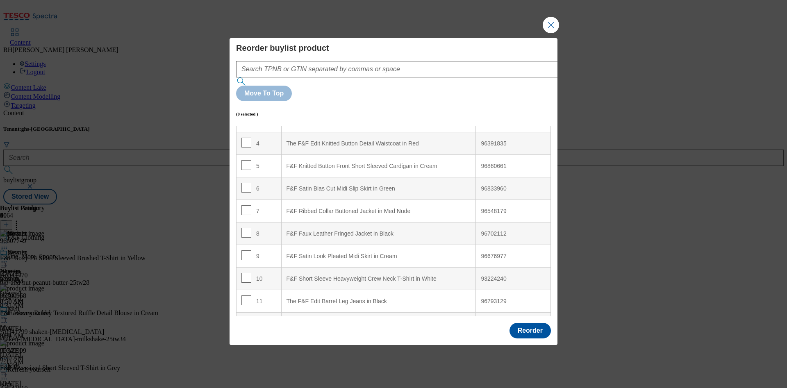
scroll to position [0, 0]
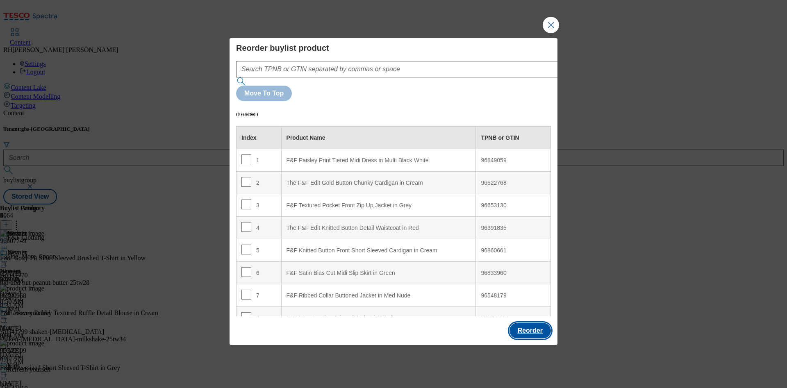
click at [532, 323] on button "Reorder" at bounding box center [529, 331] width 41 height 16
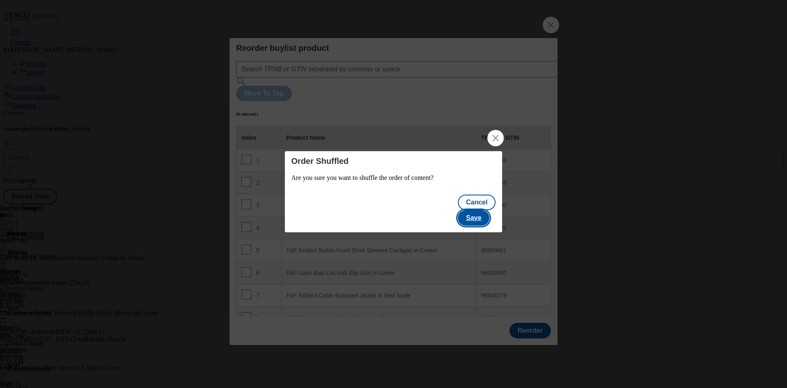
click at [486, 211] on button "Save" at bounding box center [474, 218] width 32 height 16
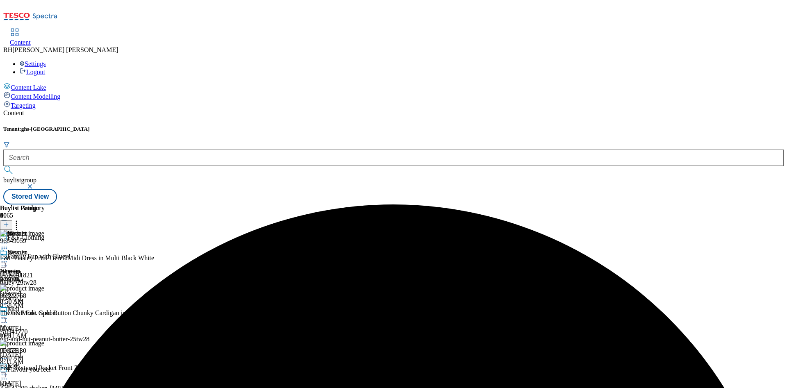
click at [8, 258] on icon at bounding box center [4, 262] width 8 height 8
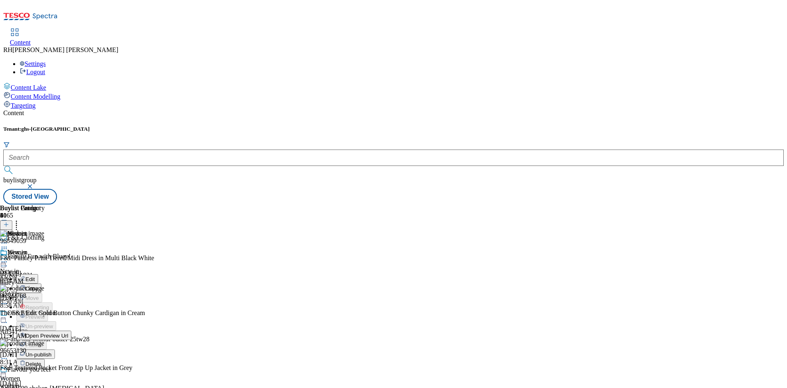
click at [35, 276] on span "Edit" at bounding box center [29, 279] width 9 height 6
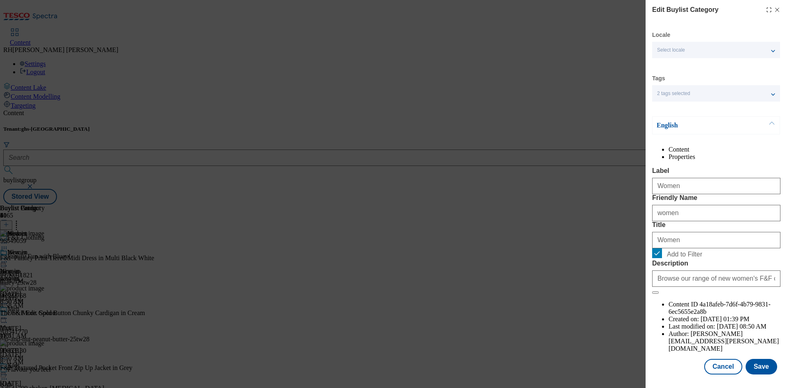
scroll to position [25, 0]
click at [753, 359] on button "Save" at bounding box center [762, 367] width 32 height 16
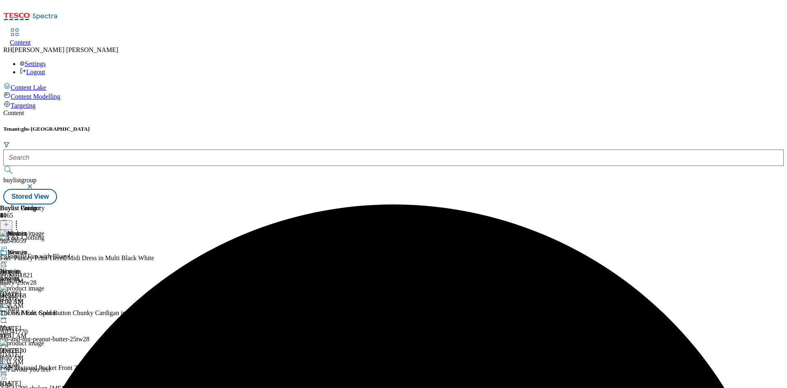
click at [8, 258] on icon at bounding box center [4, 262] width 8 height 8
click at [48, 312] on button "Preview" at bounding box center [32, 316] width 32 height 9
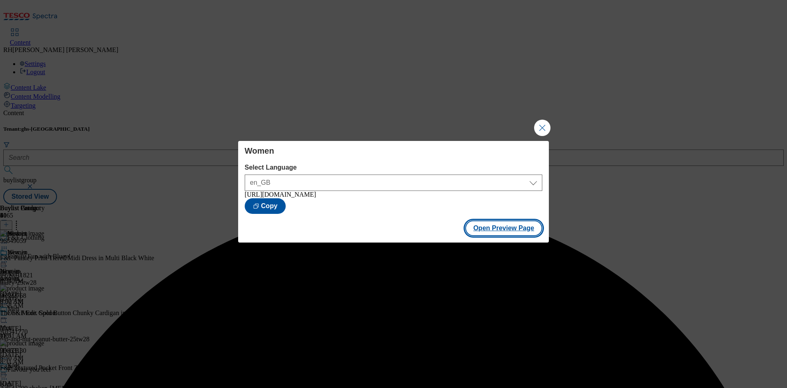
click at [505, 232] on button "Open Preview Page" at bounding box center [503, 229] width 77 height 16
click at [542, 125] on button "Close Modal" at bounding box center [542, 128] width 16 height 16
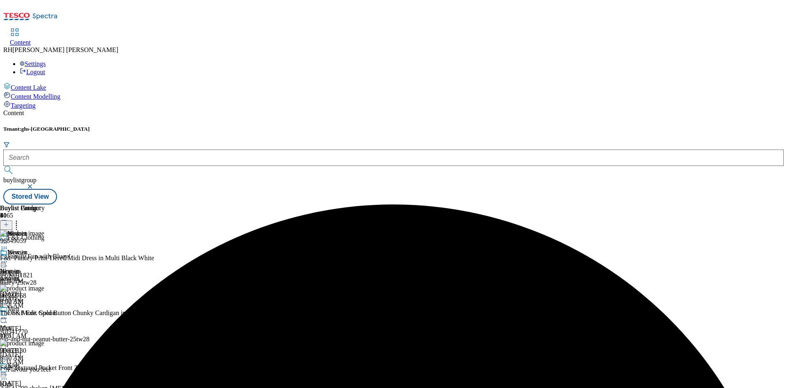
click at [8, 258] on icon at bounding box center [4, 262] width 8 height 8
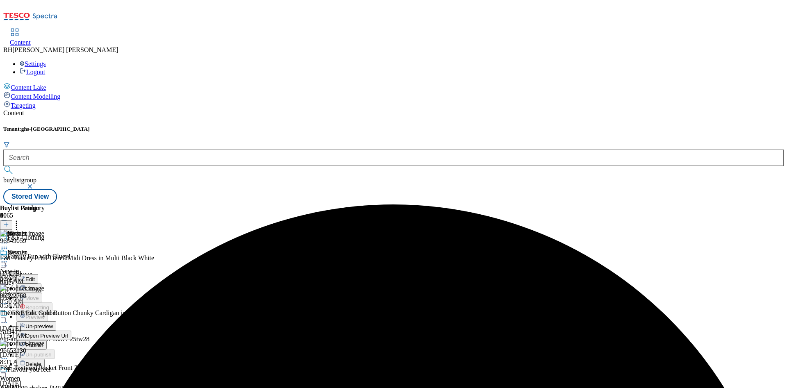
click at [43, 342] on span "Publish" at bounding box center [34, 345] width 18 height 6
